Goal: Consume media (video, audio)

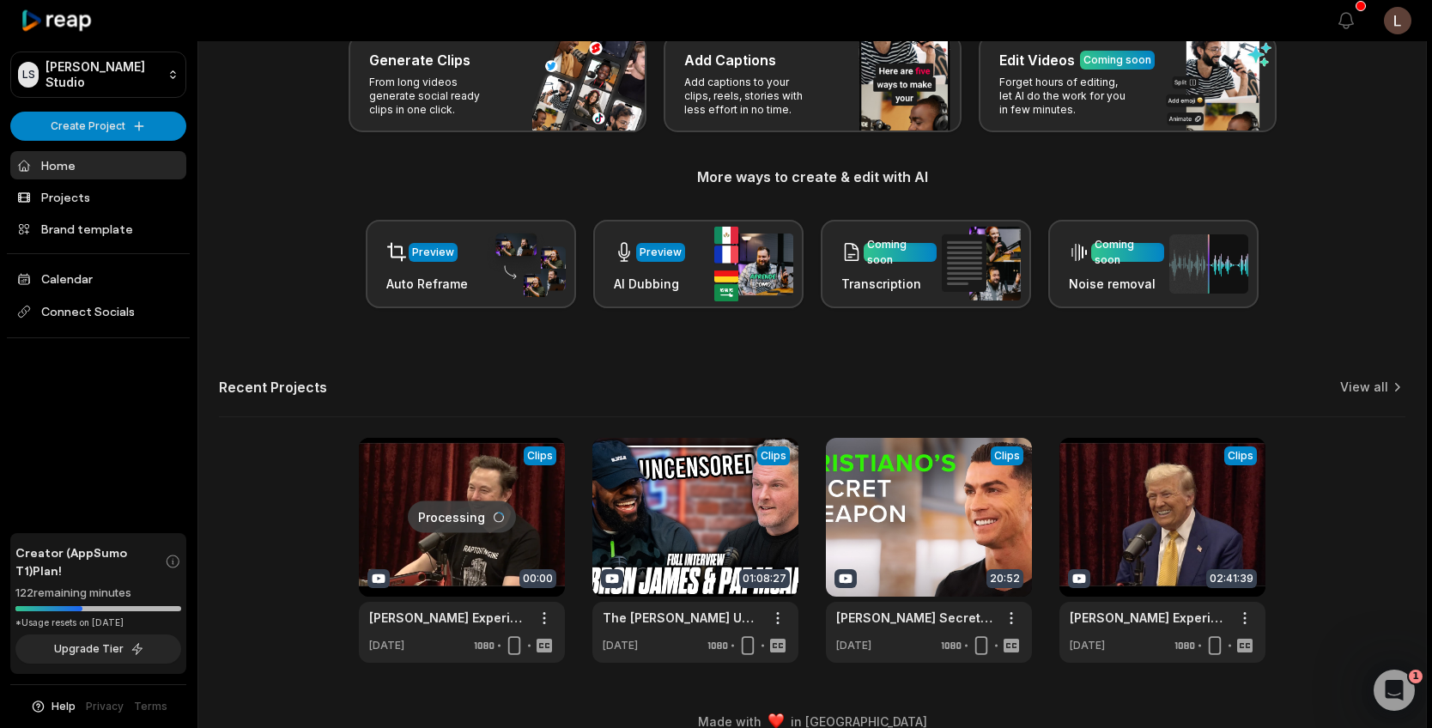
click at [492, 570] on link at bounding box center [462, 550] width 206 height 225
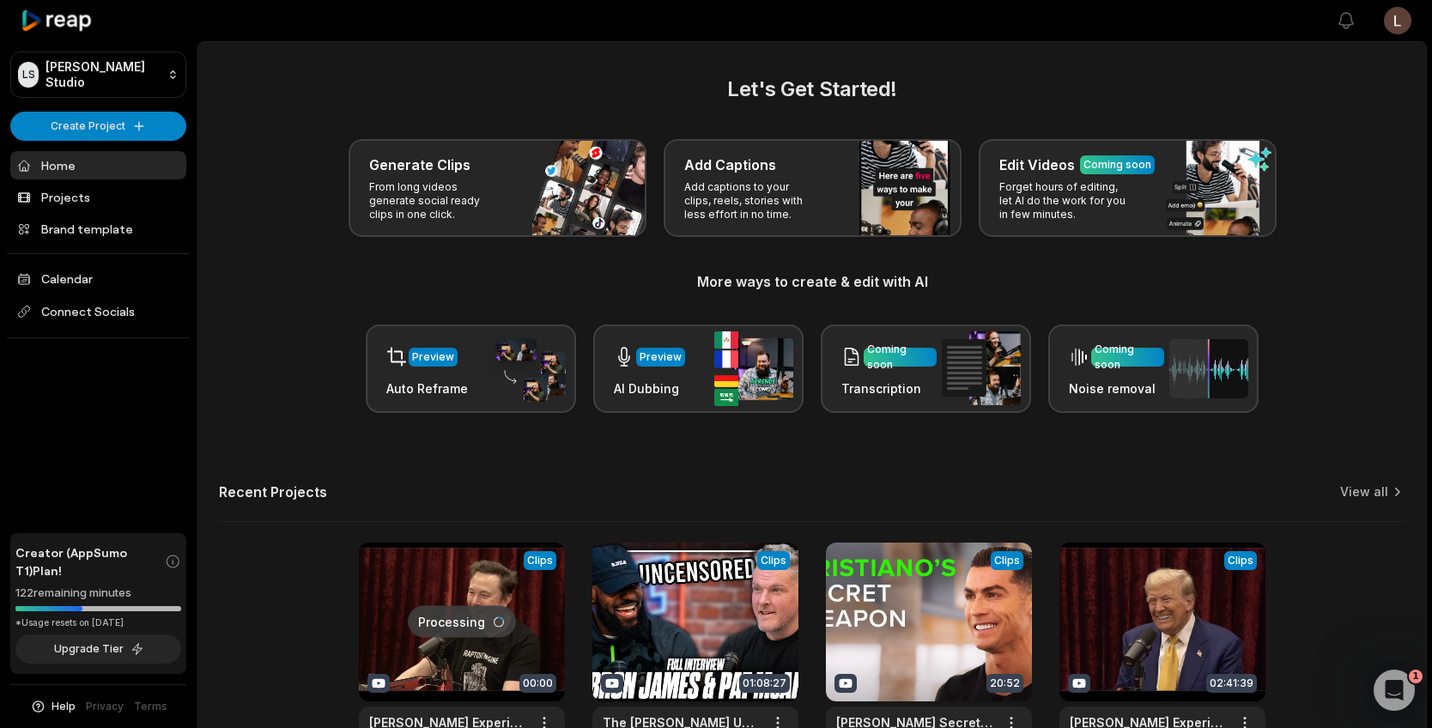
scroll to position [105, 0]
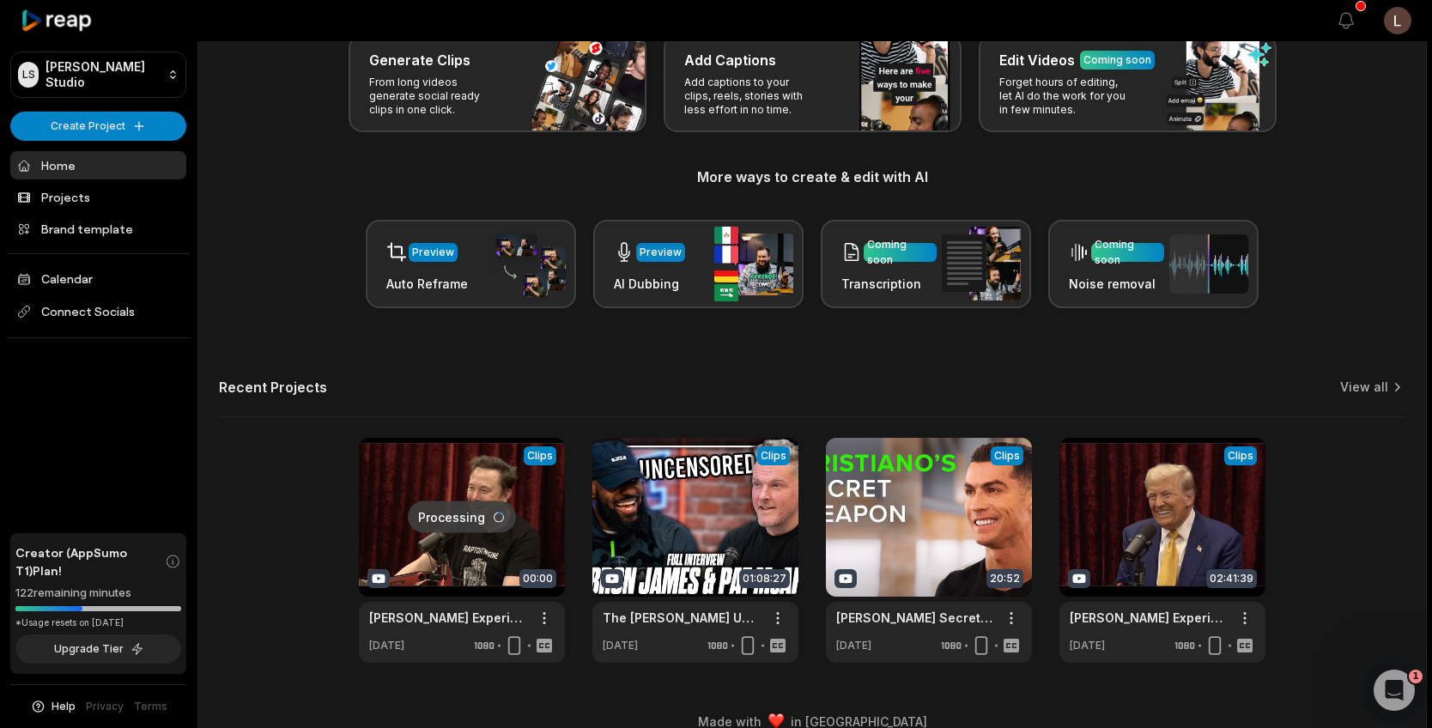
click at [905, 394] on div "Recent Projects View all" at bounding box center [812, 398] width 1187 height 39
click at [426, 481] on link at bounding box center [462, 550] width 206 height 225
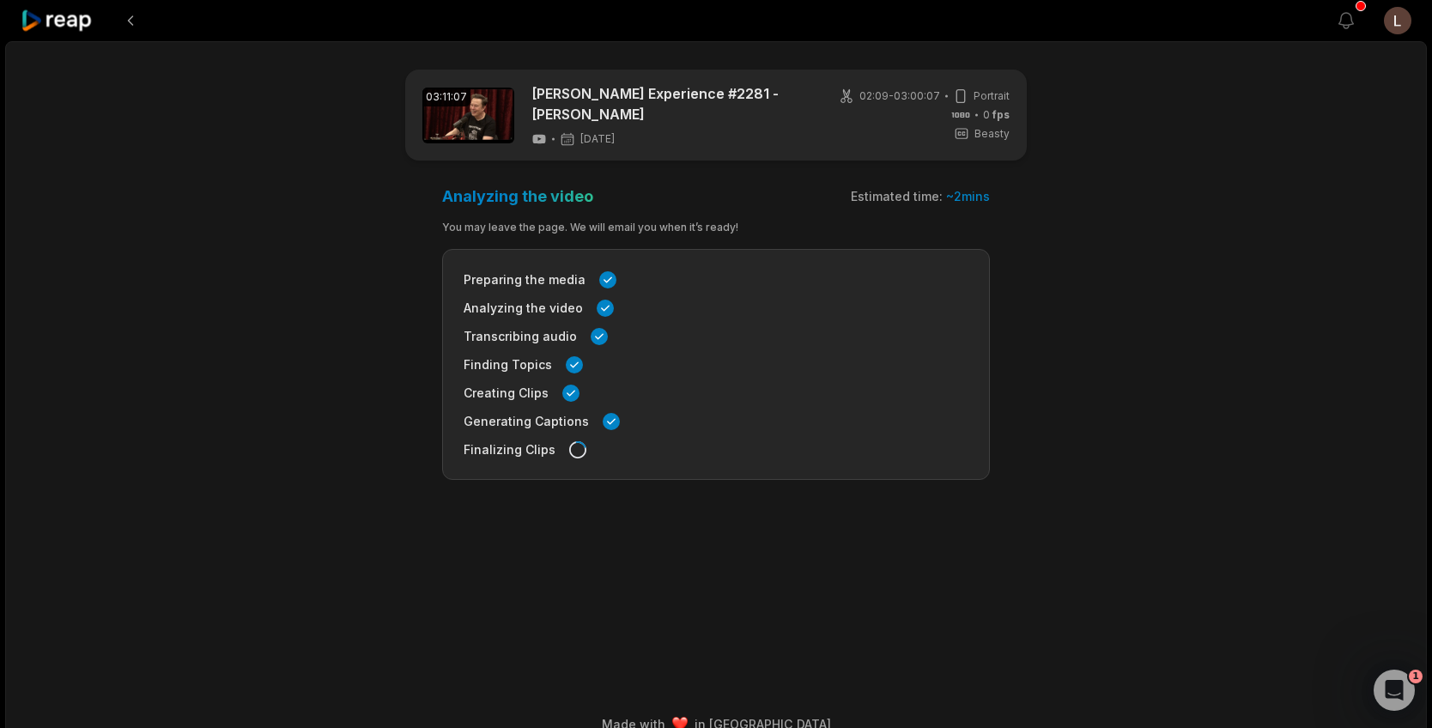
click at [318, 298] on main "03:11:07 Joe Rogan Experience #2281 - Elon Musk 7 days ago 02:09 - 03:00:07 Por…" at bounding box center [716, 348] width 831 height 556
click at [1401, 22] on html "View notifications Open user menu 03:11:07 Joe Rogan Experience #2281 - Elon Mu…" at bounding box center [716, 364] width 1432 height 728
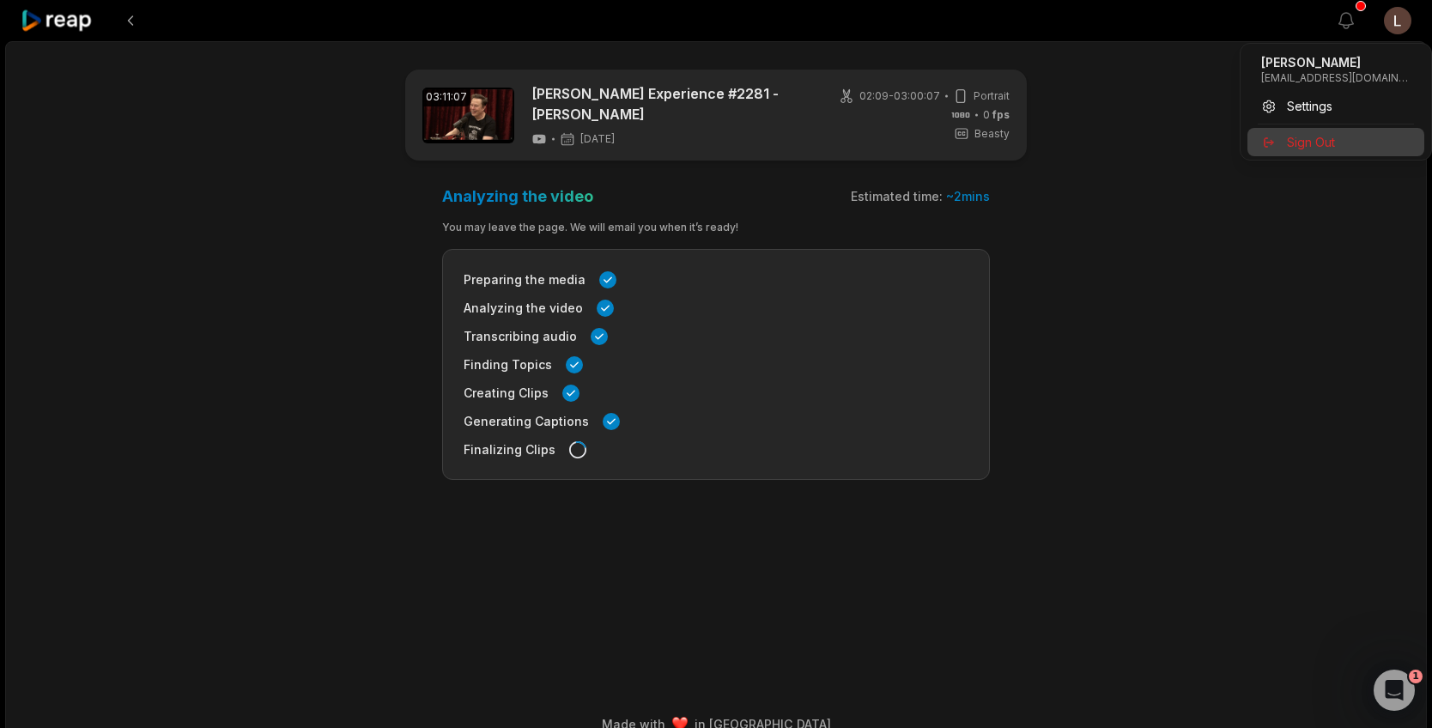
click at [1330, 141] on span "Sign Out" at bounding box center [1311, 142] width 48 height 18
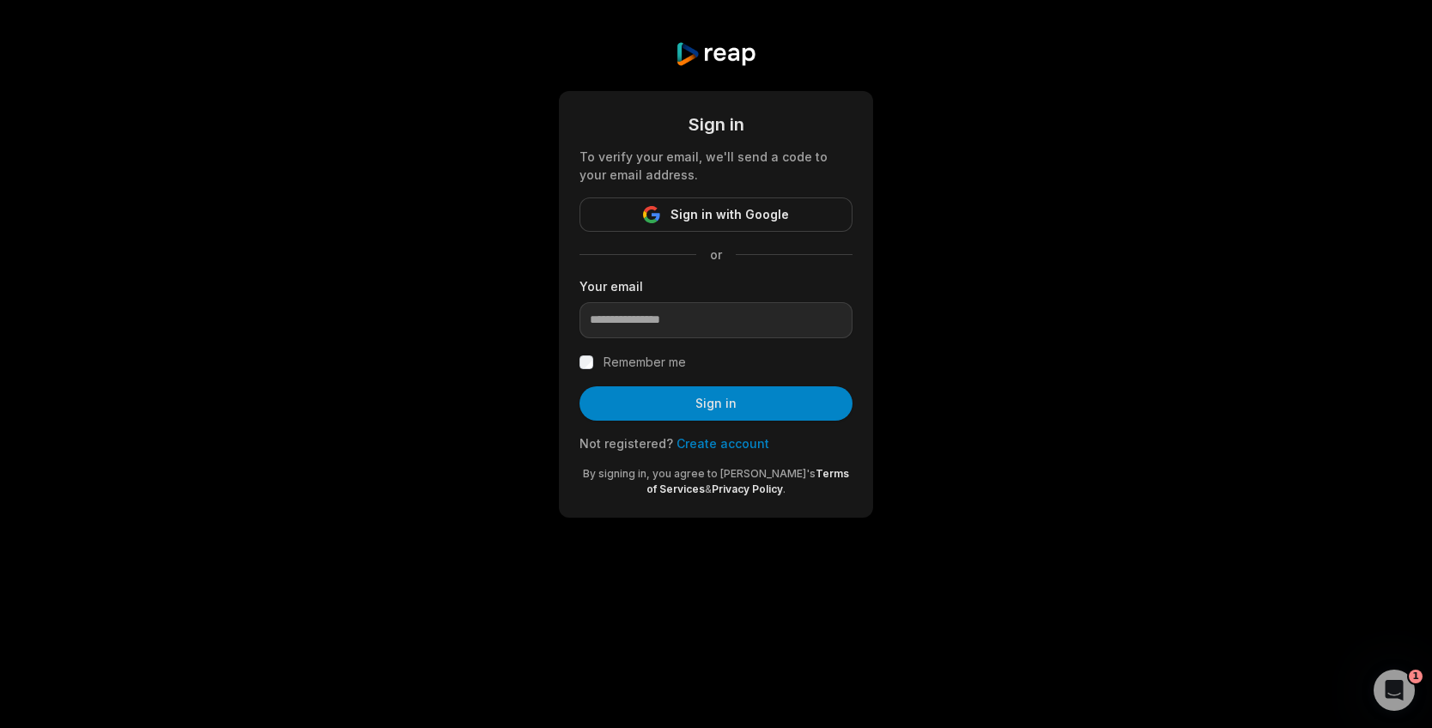
click at [1205, 218] on div "Sign in To verify your email, we'll send a code to your email address. Sign in …" at bounding box center [716, 279] width 1432 height 559
